Goal: Task Accomplishment & Management: Complete application form

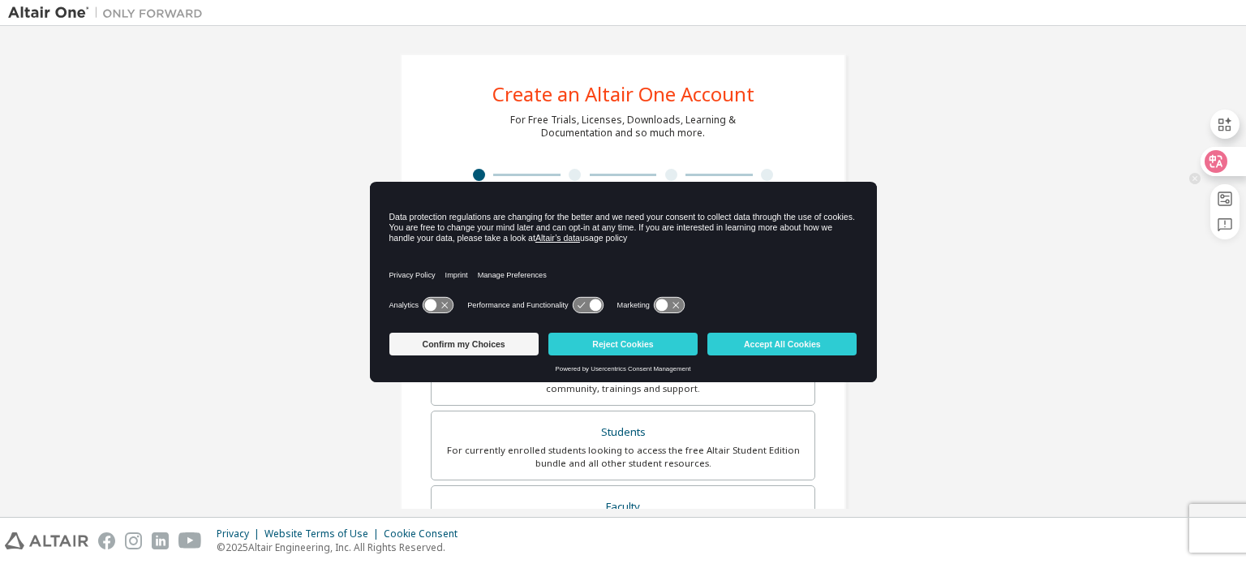
click at [1211, 159] on icon at bounding box center [1216, 161] width 14 height 13
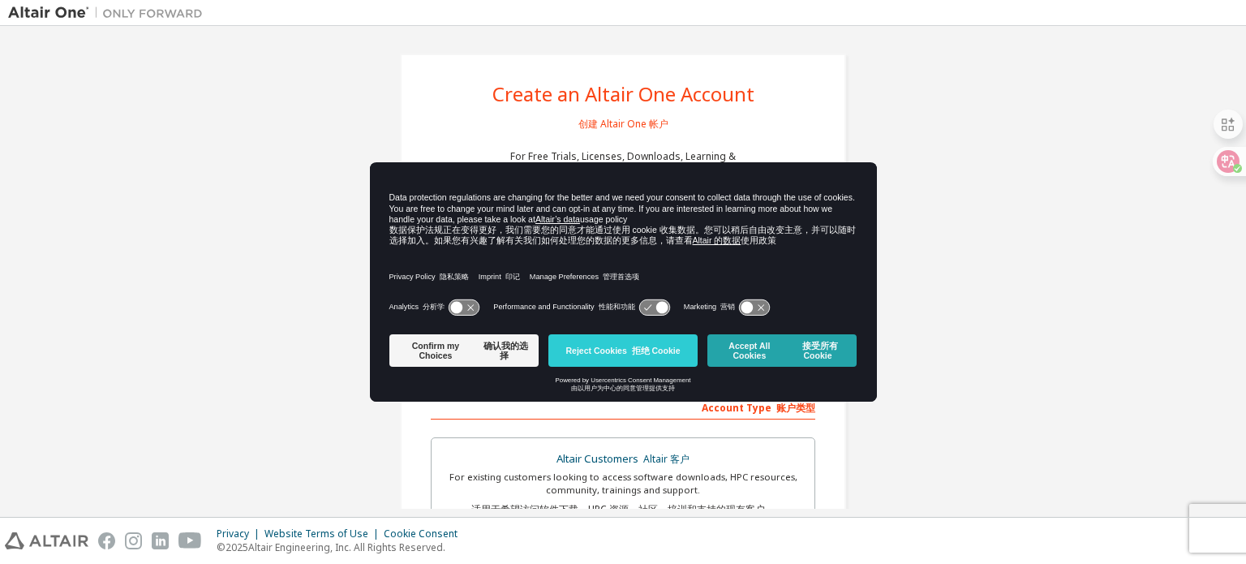
click at [807, 352] on font "接受所有 Cookie" at bounding box center [820, 350] width 36 height 19
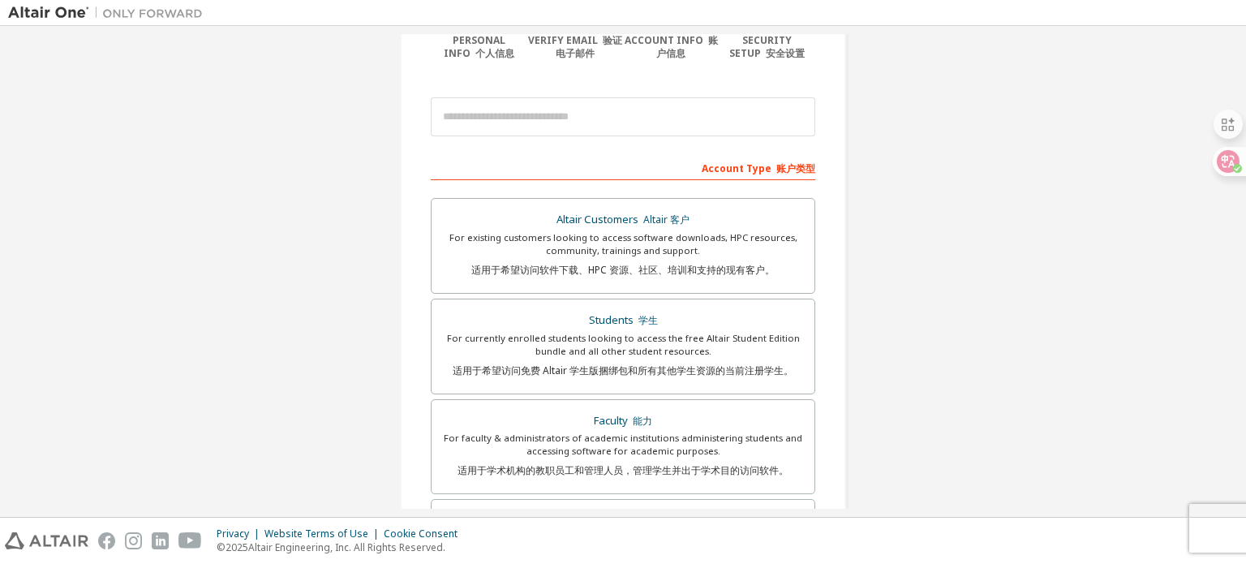
scroll to position [243, 0]
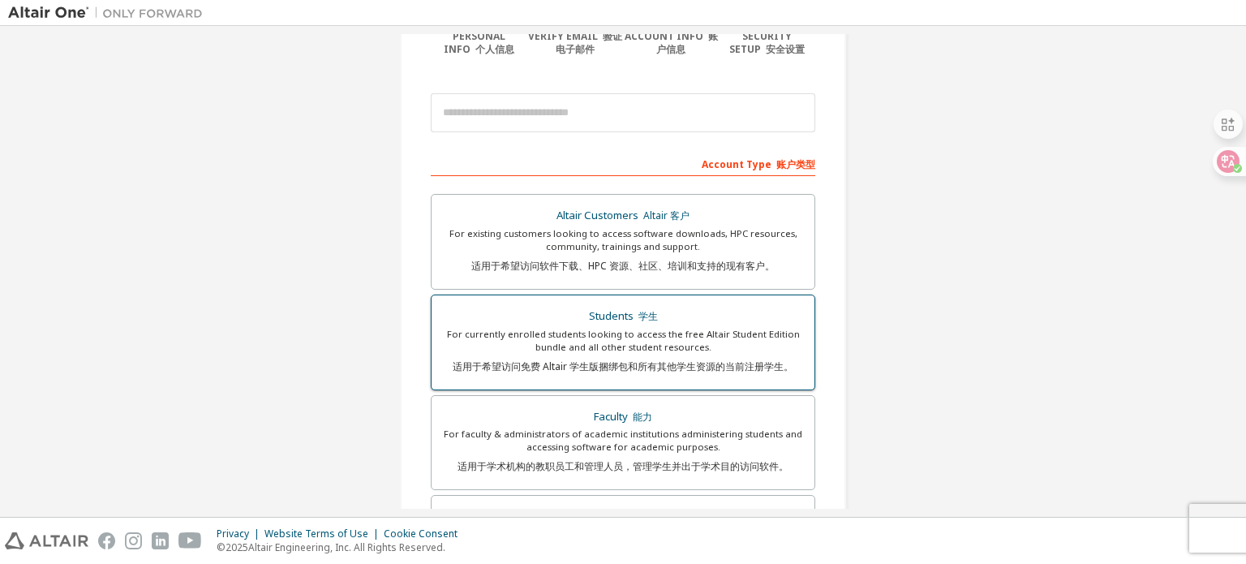
click at [725, 337] on div "For currently enrolled students looking to access the free Altair Student Editi…" at bounding box center [622, 354] width 363 height 52
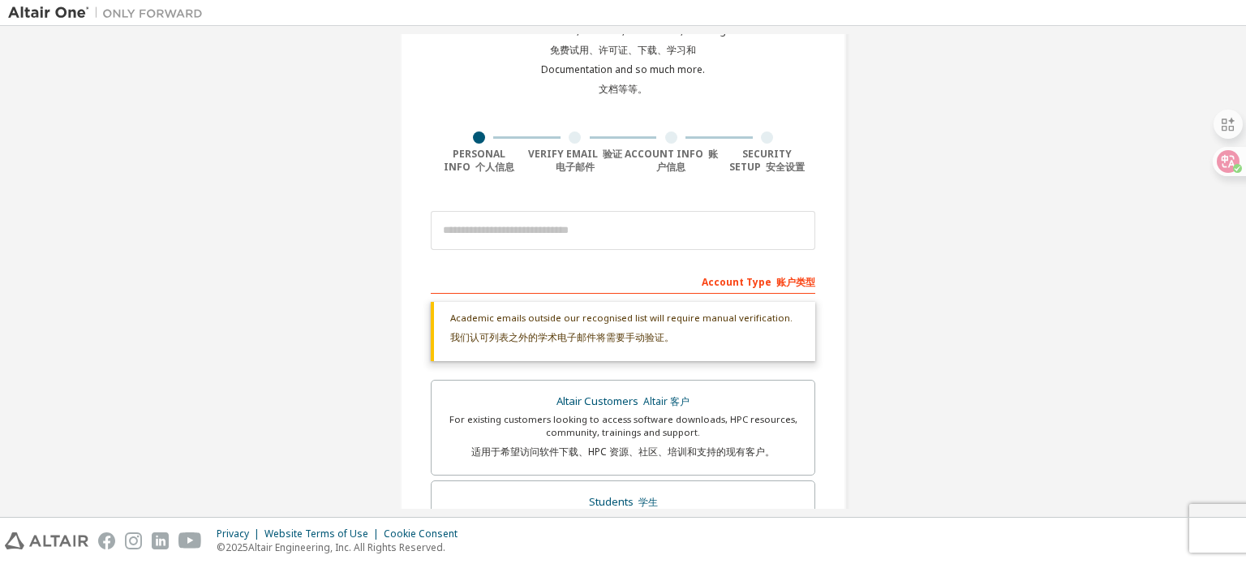
scroll to position [62, 0]
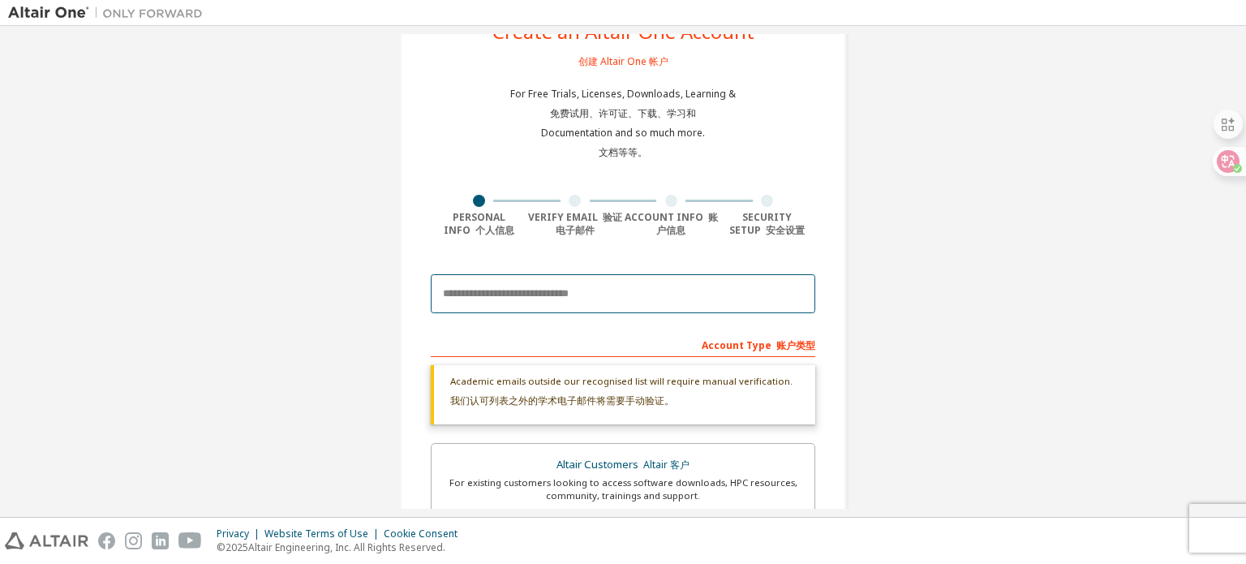
click at [557, 299] on input "email" at bounding box center [623, 293] width 384 height 39
type input "**********"
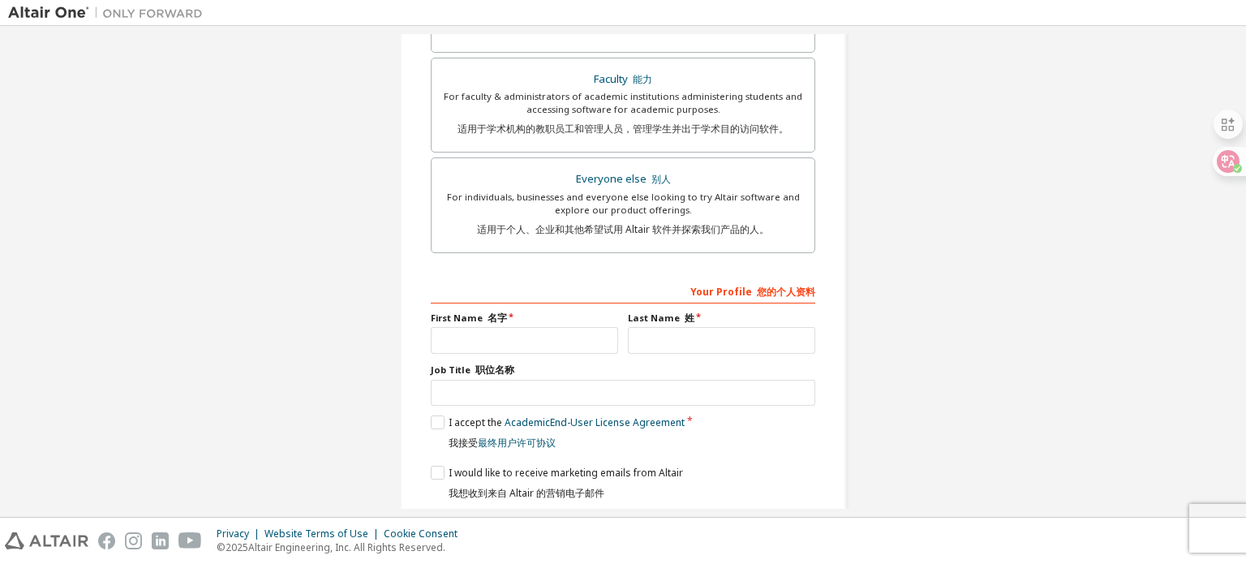
scroll to position [642, 0]
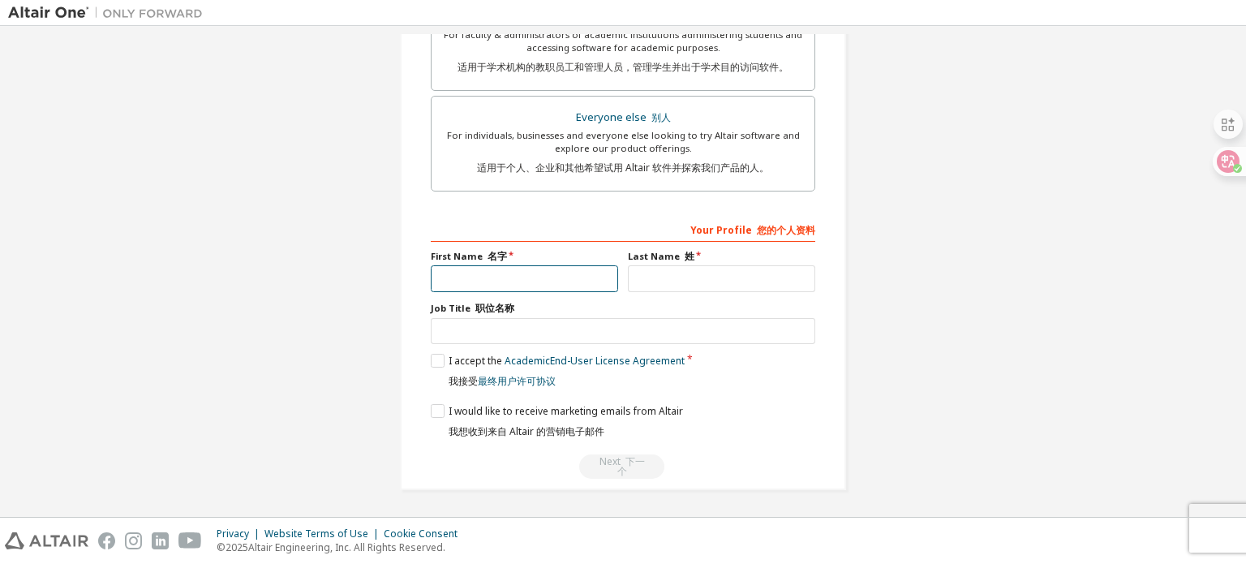
click at [528, 273] on input "text" at bounding box center [524, 278] width 187 height 27
type input "********"
click at [649, 278] on input "text" at bounding box center [721, 278] width 187 height 27
type input "****"
click at [552, 328] on input "text" at bounding box center [623, 331] width 384 height 27
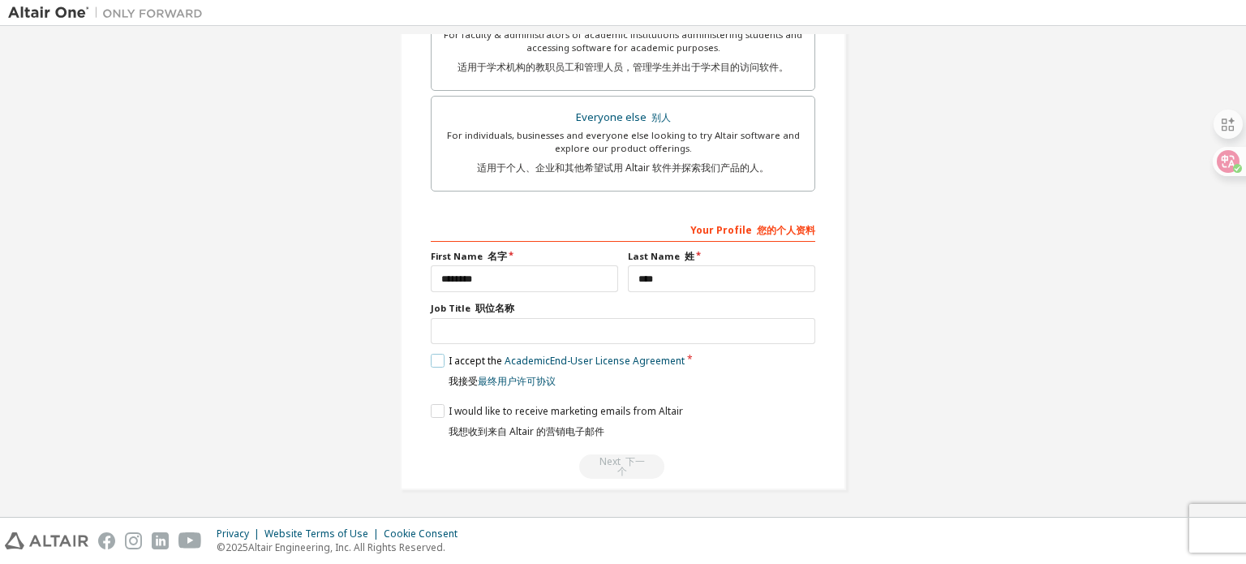
click at [438, 363] on label "I accept the Academic End-User License Agreement 我接受 最终用户许可协议" at bounding box center [558, 374] width 254 height 41
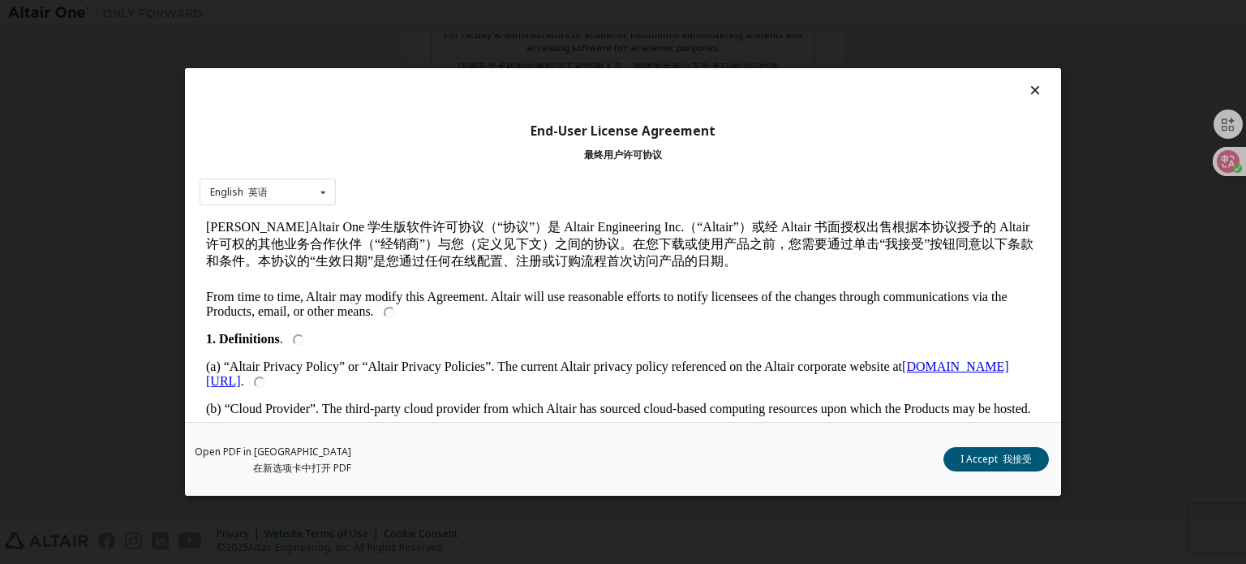
scroll to position [568, 0]
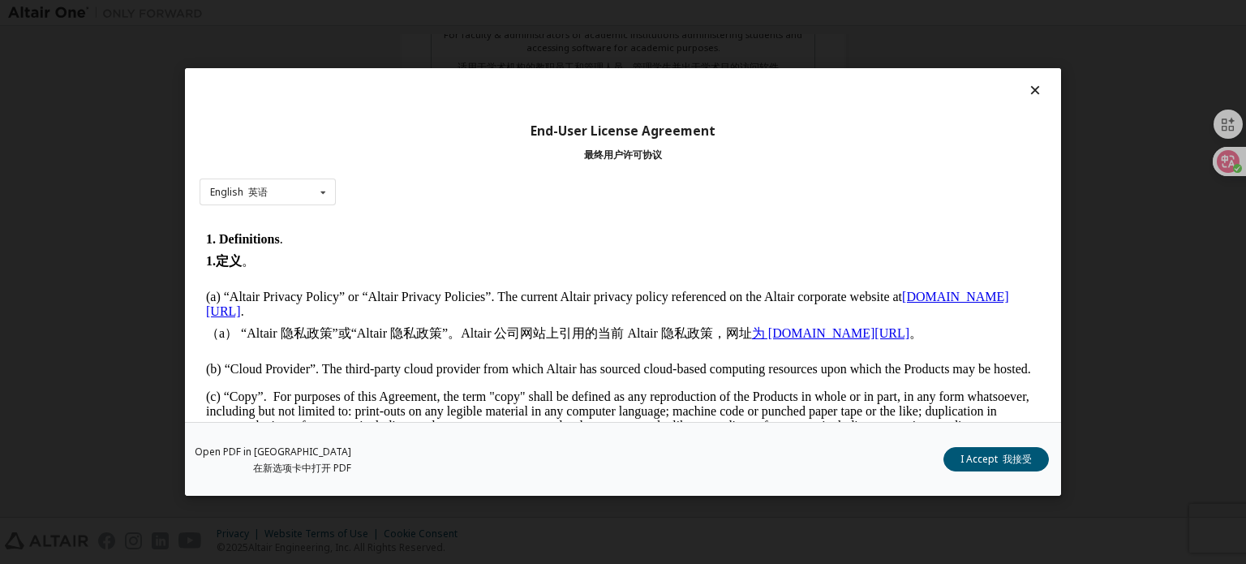
click at [960, 454] on button "I Accept 我接受" at bounding box center [995, 459] width 105 height 24
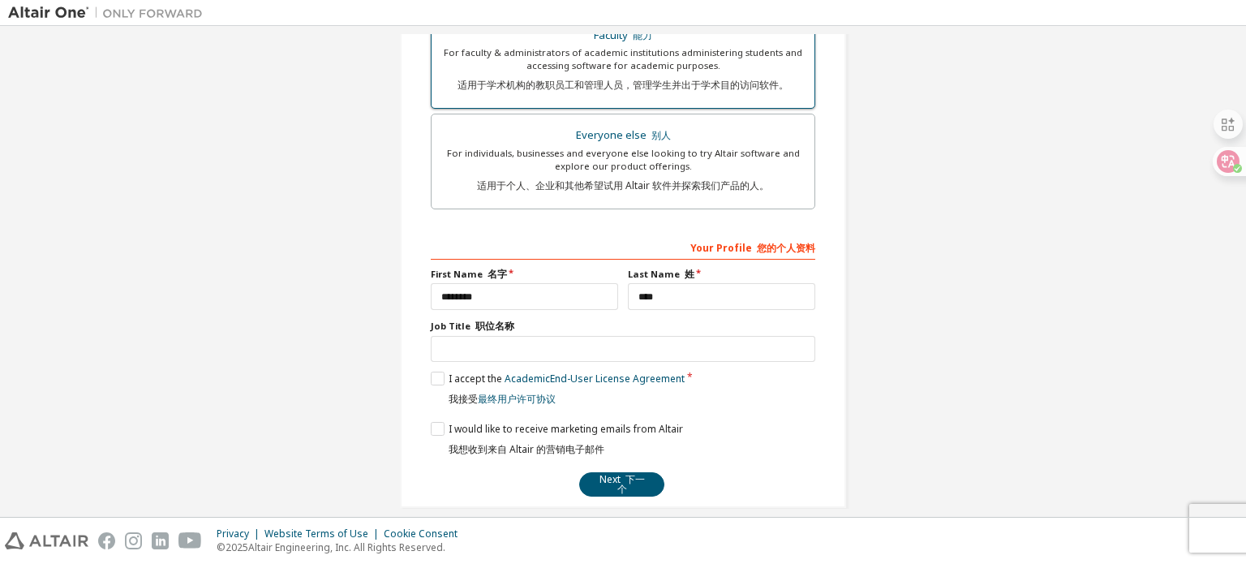
scroll to position [642, 0]
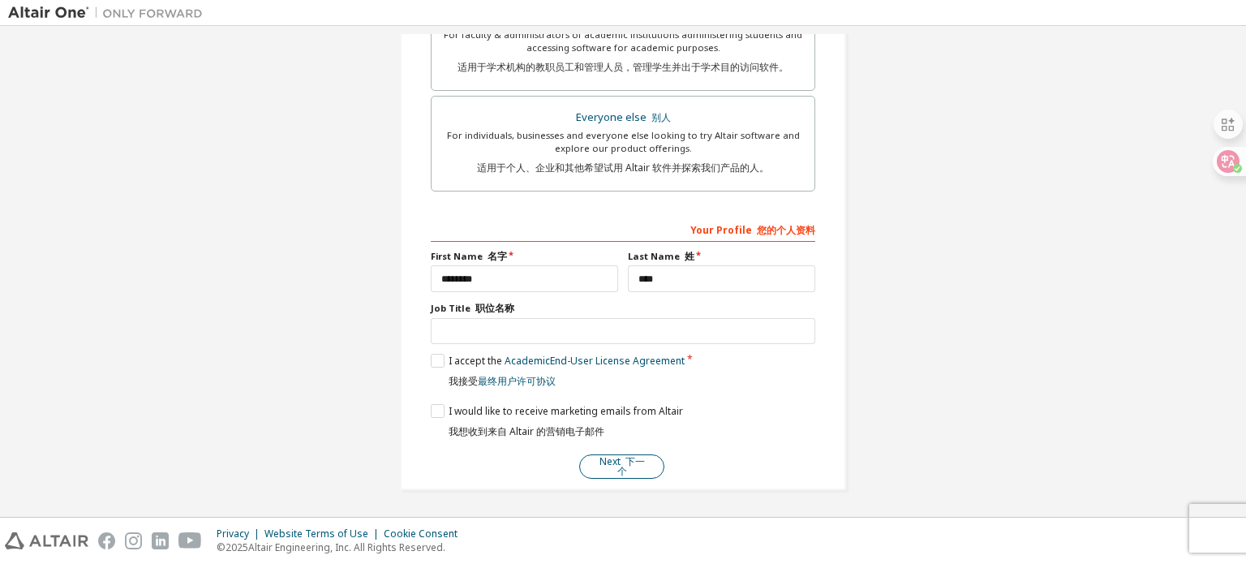
click at [610, 464] on button "Next 下一个" at bounding box center [621, 466] width 85 height 24
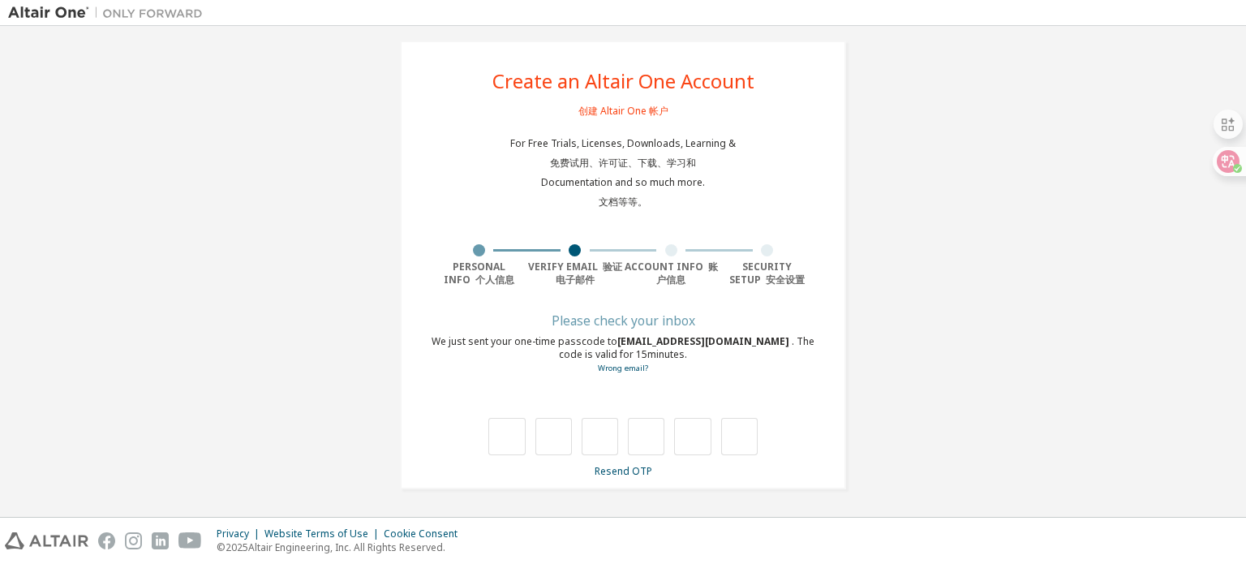
scroll to position [11, 0]
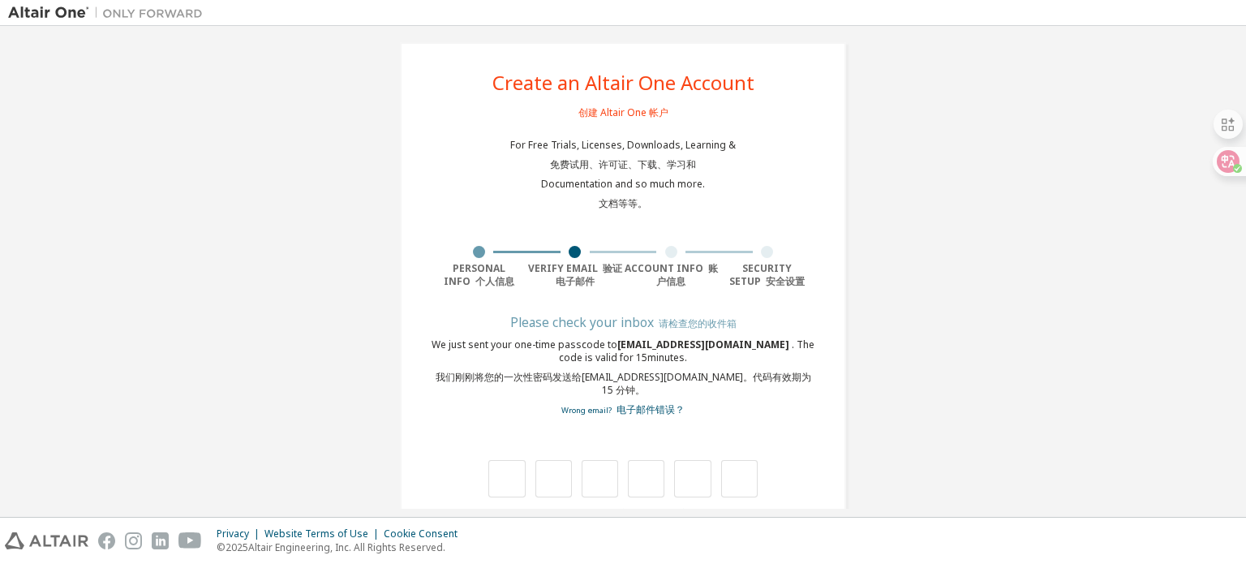
type input "*"
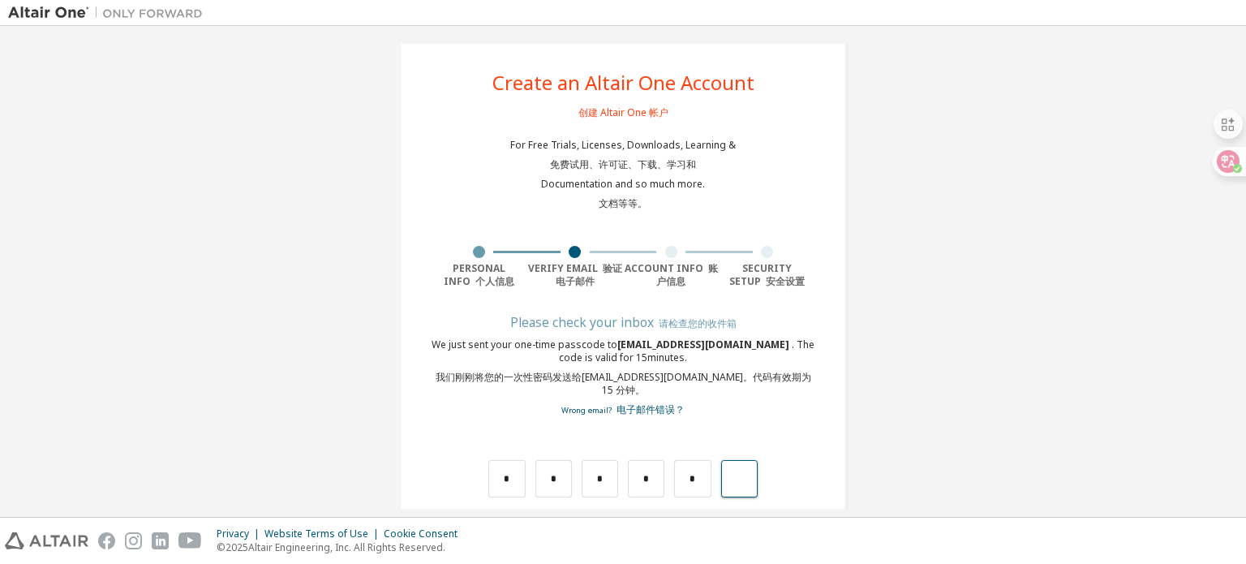
type input "*"
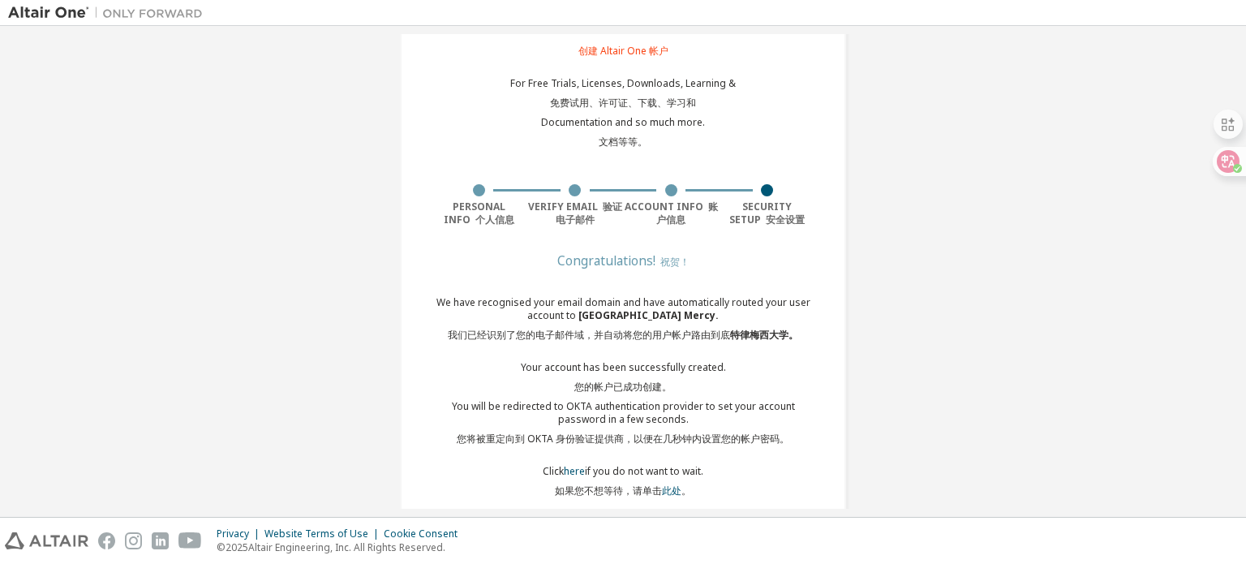
scroll to position [116, 0]
